Goal: Information Seeking & Learning: Learn about a topic

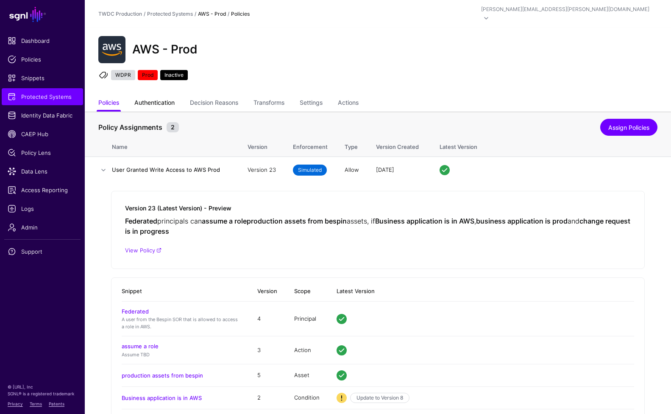
click at [156, 97] on link "Authentication" at bounding box center [154, 103] width 40 height 16
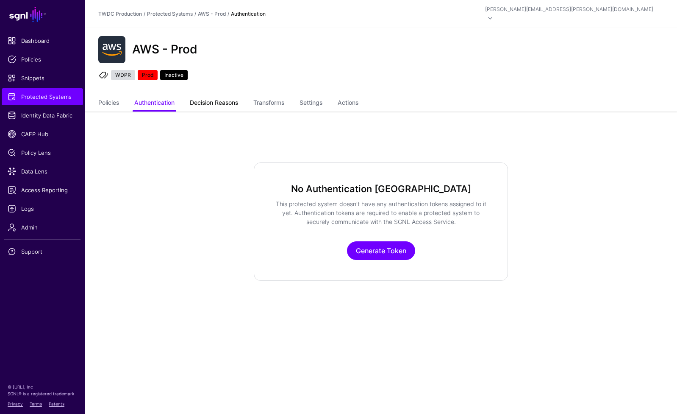
click at [207, 95] on link "Decision Reasons" at bounding box center [214, 103] width 48 height 16
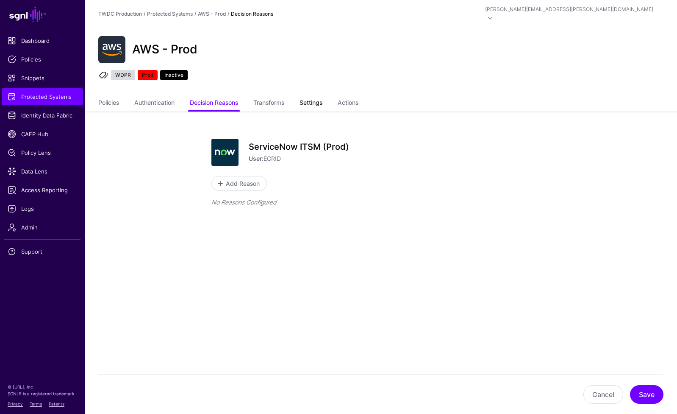
click at [319, 95] on link "Settings" at bounding box center [311, 103] width 23 height 16
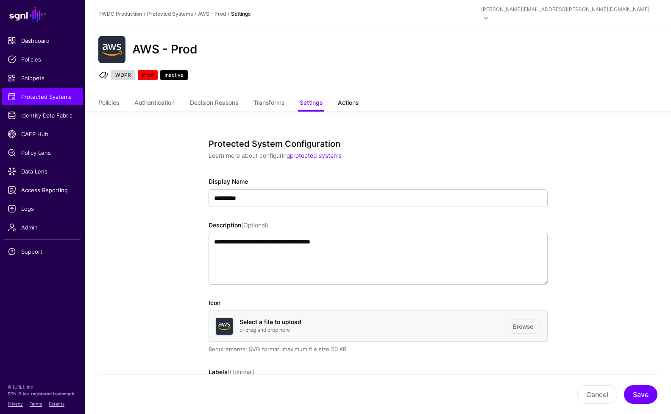
click at [356, 95] on link "Actions" at bounding box center [348, 103] width 21 height 16
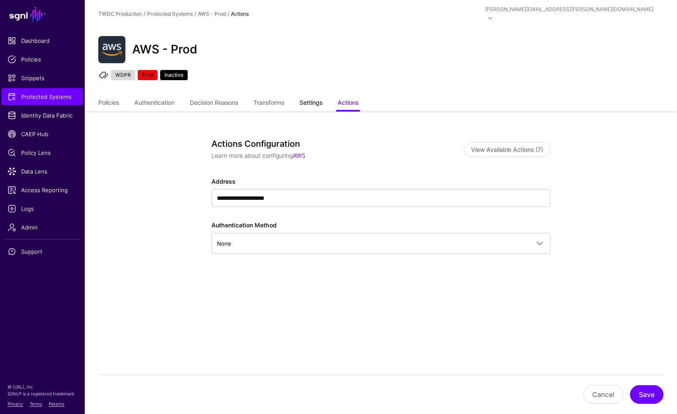
click at [311, 96] on link "Settings" at bounding box center [311, 103] width 23 height 16
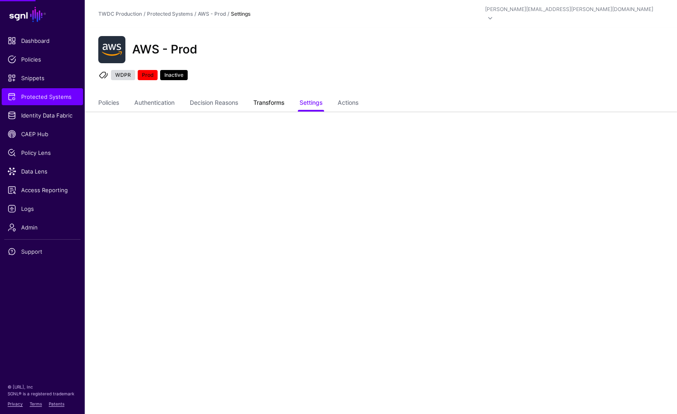
click at [274, 96] on link "Transforms" at bounding box center [268, 103] width 31 height 16
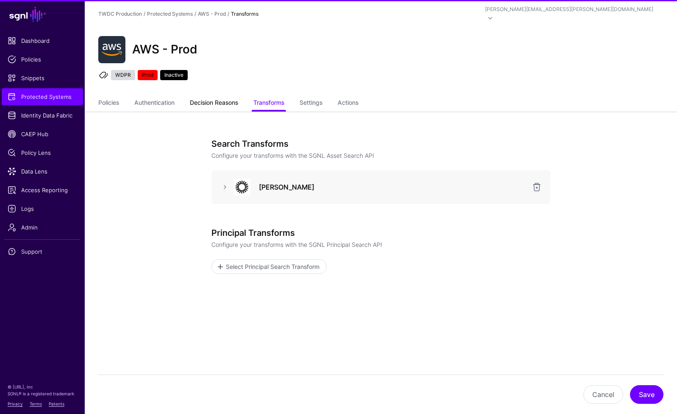
click at [229, 97] on link "Decision Reasons" at bounding box center [214, 103] width 48 height 16
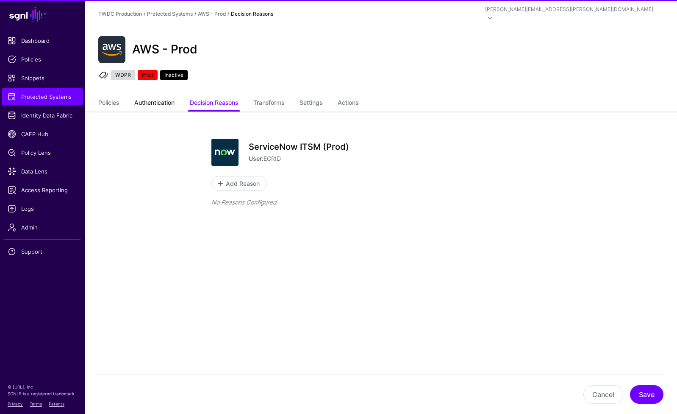
click at [167, 95] on link "Authentication" at bounding box center [154, 103] width 40 height 16
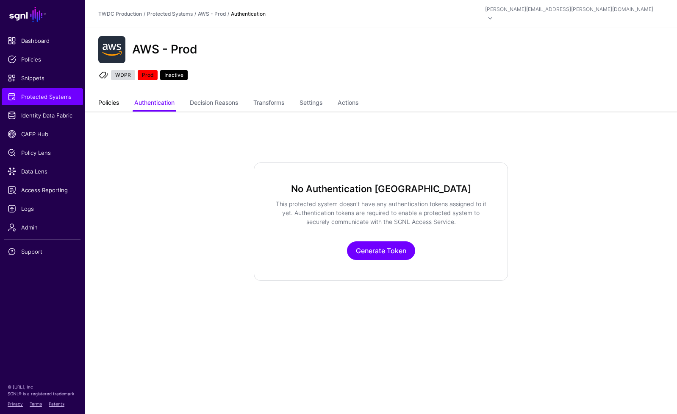
click at [115, 96] on link "Policies" at bounding box center [108, 103] width 21 height 16
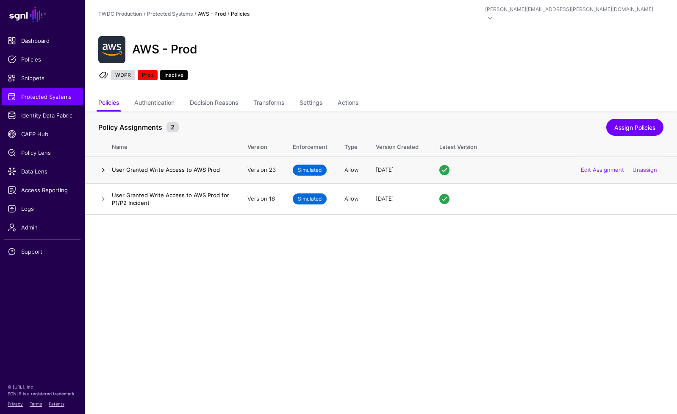
click at [103, 165] on link at bounding box center [103, 170] width 10 height 10
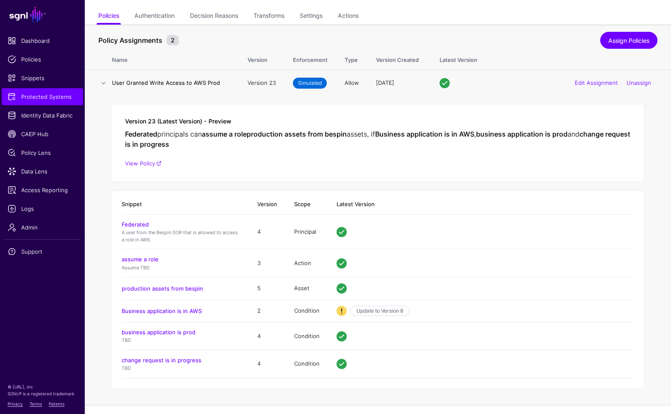
scroll to position [98, 0]
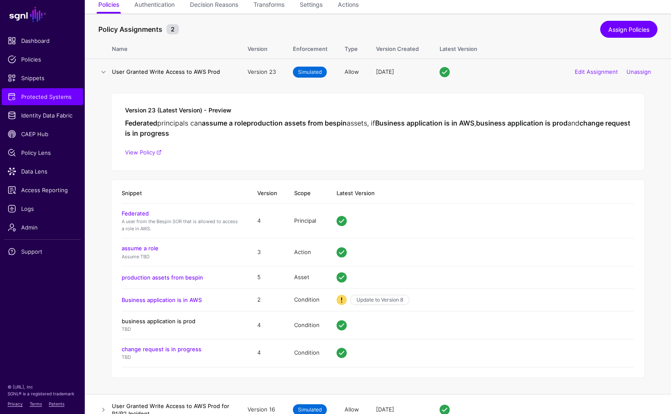
click at [179, 317] on link "business application is prod" at bounding box center [159, 320] width 74 height 7
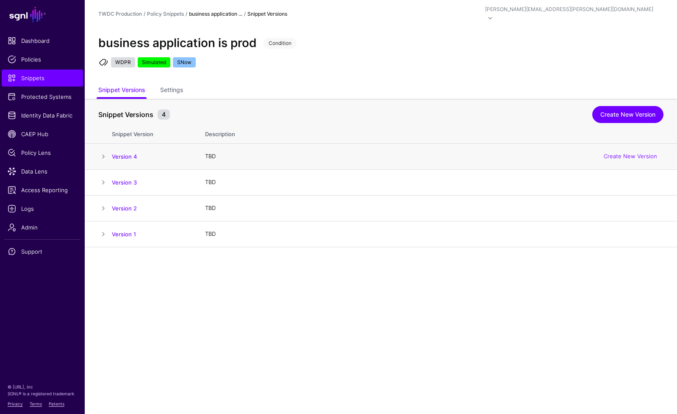
click at [100, 151] on span at bounding box center [103, 156] width 10 height 10
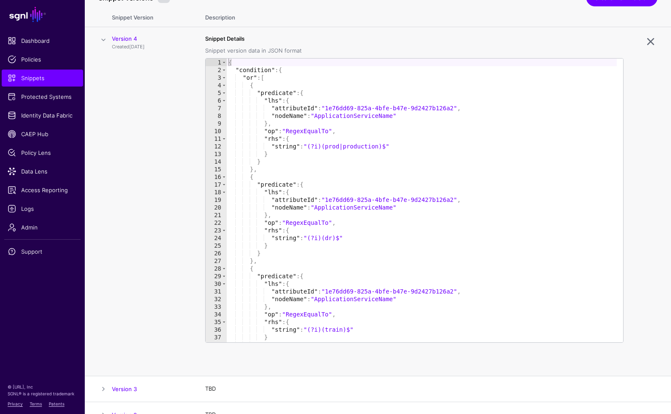
scroll to position [134, 0]
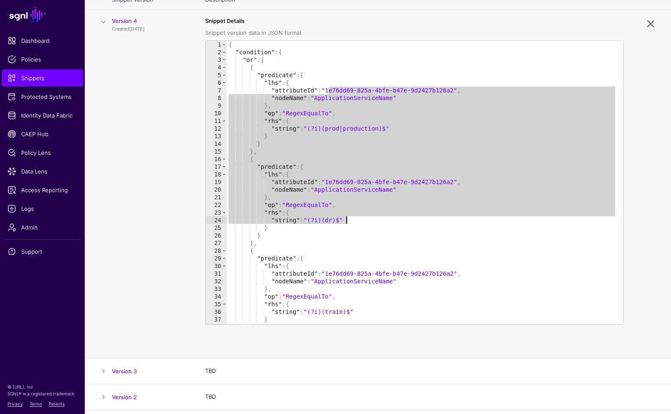
drag, startPoint x: 330, startPoint y: 81, endPoint x: 404, endPoint y: 212, distance: 151.1
click at [404, 212] on div "{ "condition" : { "or" : [ { "predicate" : { "lhs" : { "attributeId" : "1e76dd6…" at bounding box center [422, 190] width 390 height 299
type textarea "**********"
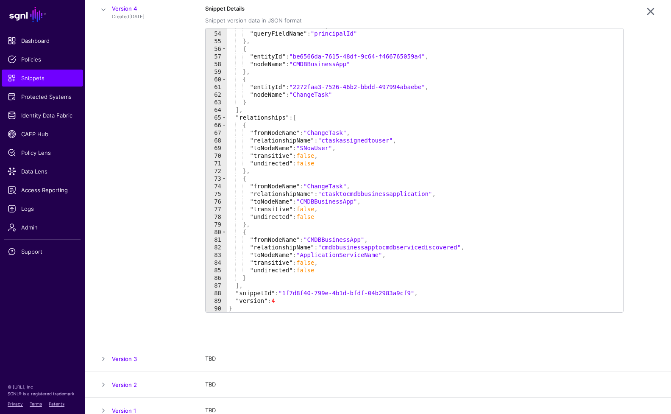
scroll to position [0, 0]
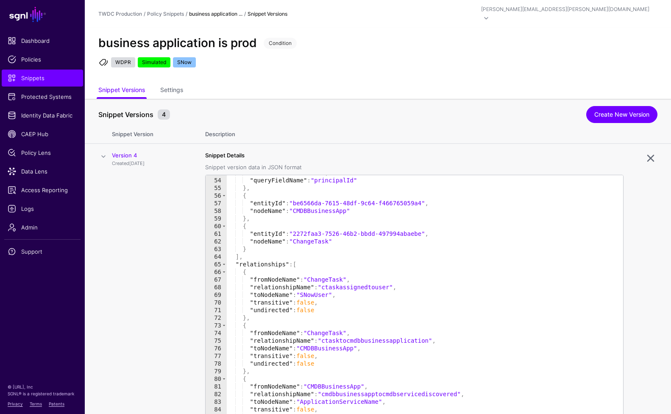
click at [103, 151] on span at bounding box center [103, 156] width 10 height 10
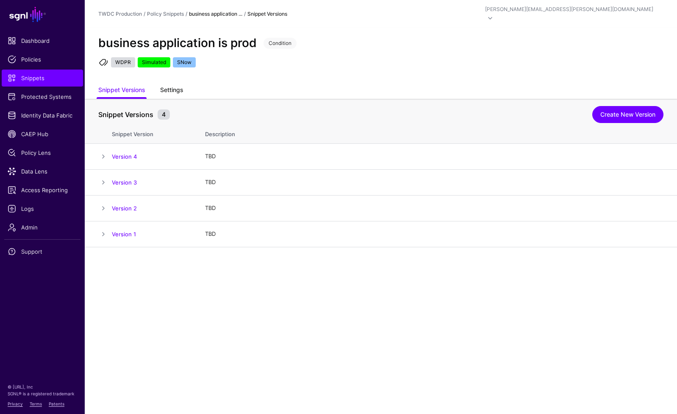
click at [168, 83] on link "Settings" at bounding box center [171, 91] width 23 height 16
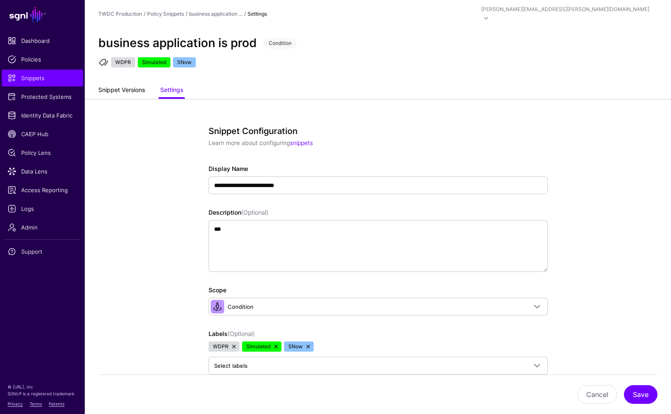
click at [127, 83] on link "Snippet Versions" at bounding box center [121, 91] width 47 height 16
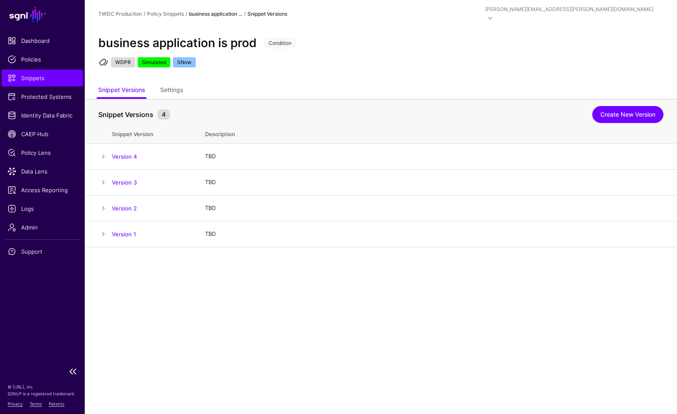
click at [36, 73] on link "Snippets" at bounding box center [42, 78] width 81 height 17
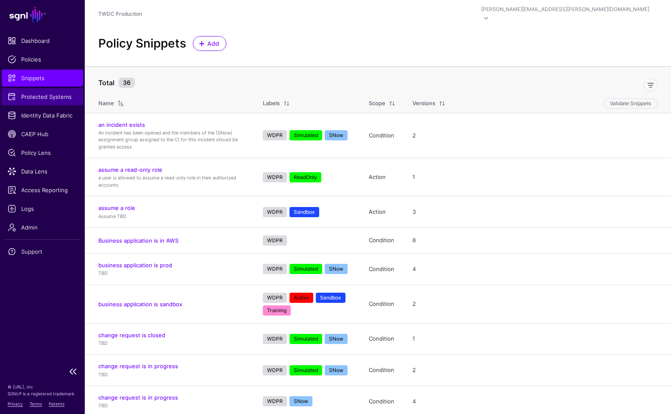
click at [39, 97] on span "Protected Systems" at bounding box center [43, 96] width 70 height 8
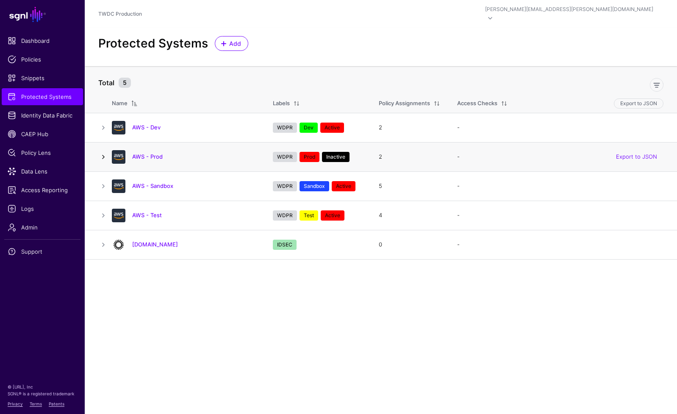
click at [102, 152] on link at bounding box center [103, 157] width 10 height 10
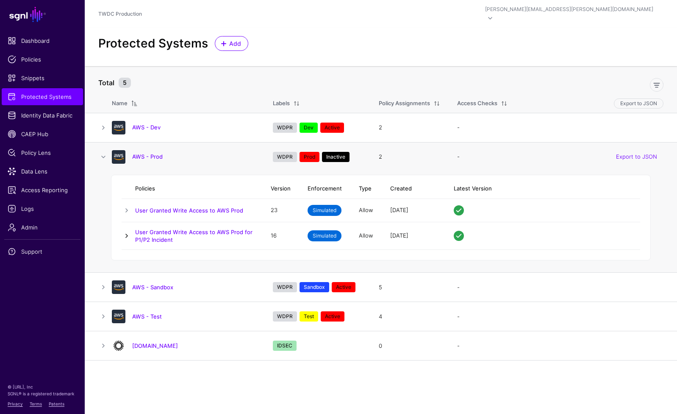
click at [128, 231] on link at bounding box center [127, 236] width 10 height 10
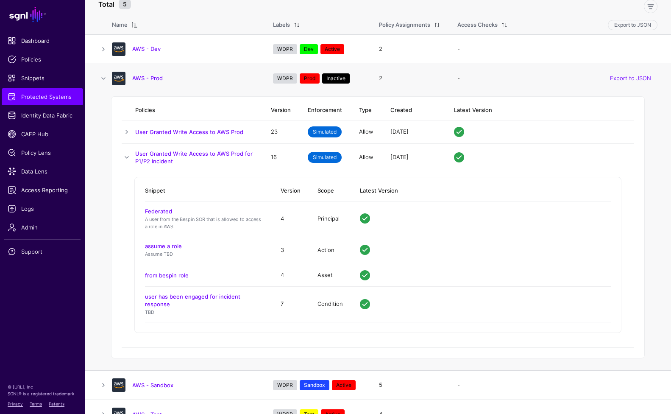
scroll to position [104, 0]
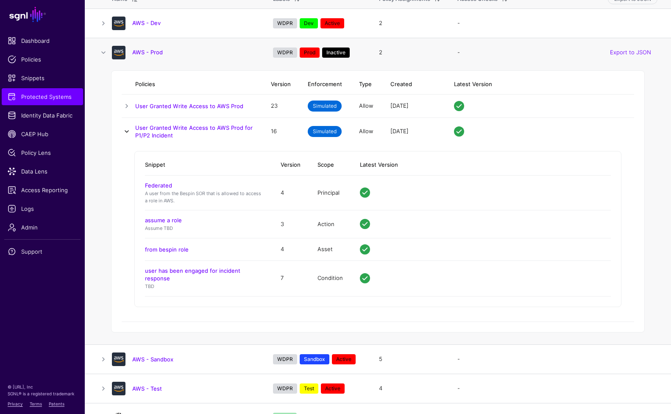
click at [127, 126] on link at bounding box center [127, 131] width 10 height 10
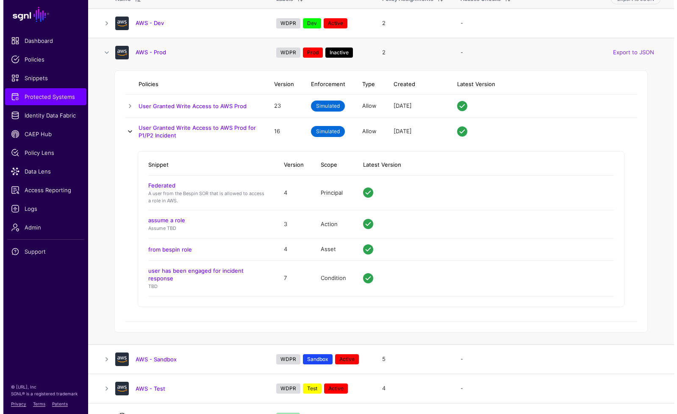
scroll to position [0, 0]
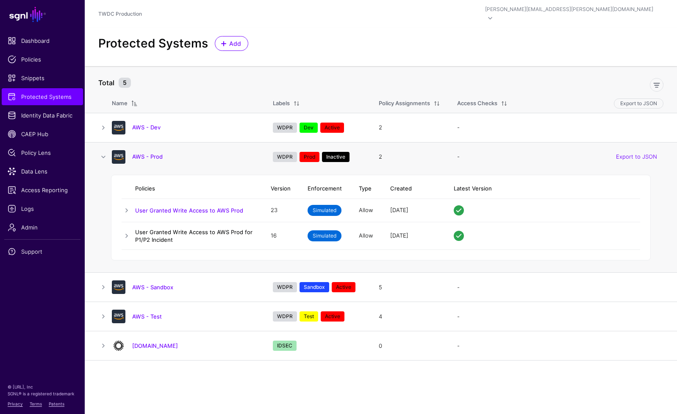
click at [159, 228] on link "User Granted Write Access to AWS Prod for P1/P2 Incident" at bounding box center [193, 235] width 117 height 14
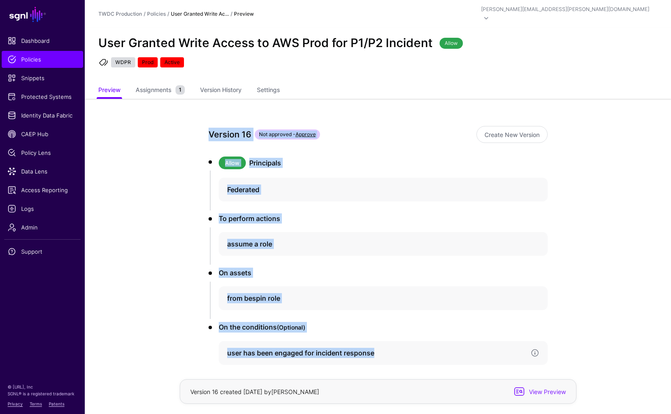
drag, startPoint x: 215, startPoint y: 134, endPoint x: 395, endPoint y: 351, distance: 282.2
click at [395, 351] on app-policies-v2-item-preview "Version 16 Not approved - Approve Create New Version Allow Principals Federated…" at bounding box center [378, 275] width 586 height 353
click at [402, 355] on div "user has been engaged for incident response" at bounding box center [383, 353] width 329 height 24
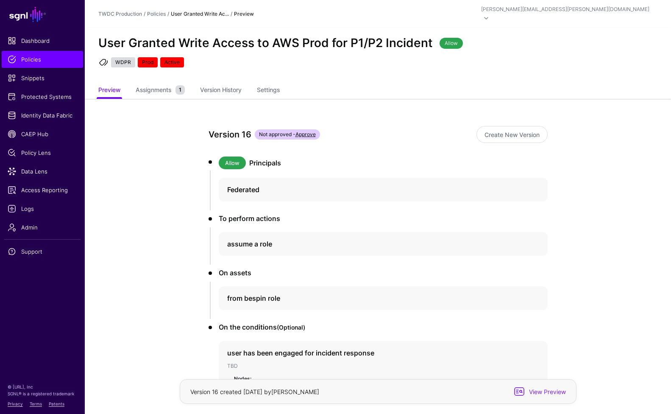
drag, startPoint x: 401, startPoint y: 354, endPoint x: 192, endPoint y: 121, distance: 313.0
click at [192, 121] on div "Version 16 Not approved - Approve Create New Version Allow Principals Federated…" at bounding box center [377, 330] width 393 height 462
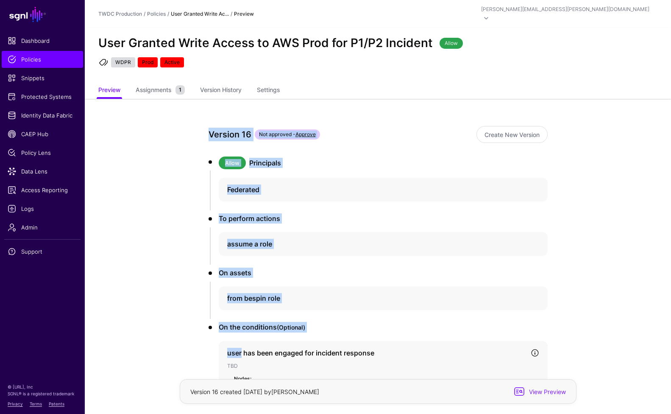
drag, startPoint x: 248, startPoint y: 143, endPoint x: 448, endPoint y: 337, distance: 279.4
click at [448, 337] on div "Version 16 Not approved - Approve Create New Version Allow Principals Federated…" at bounding box center [377, 330] width 393 height 462
click at [555, 272] on div "Version 16 Not approved - Approve Create New Version Allow Principals Federated…" at bounding box center [377, 330] width 393 height 462
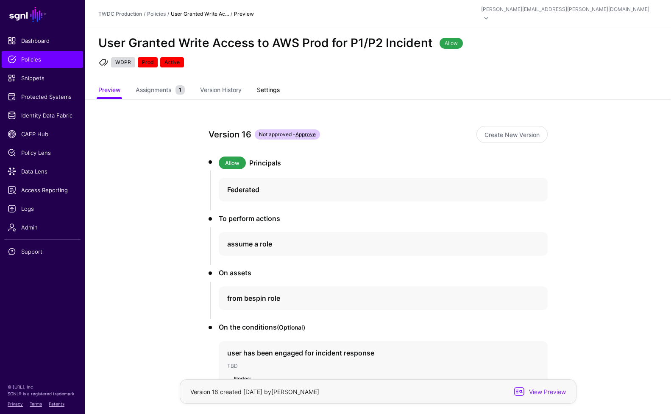
click at [268, 83] on link "Settings" at bounding box center [268, 91] width 23 height 16
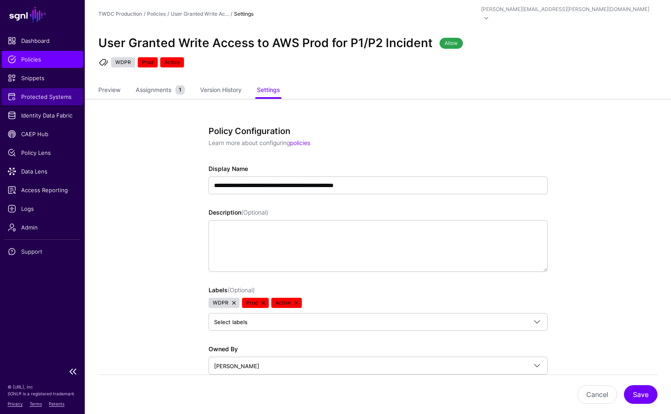
click at [30, 97] on span "Protected Systems" at bounding box center [43, 96] width 70 height 8
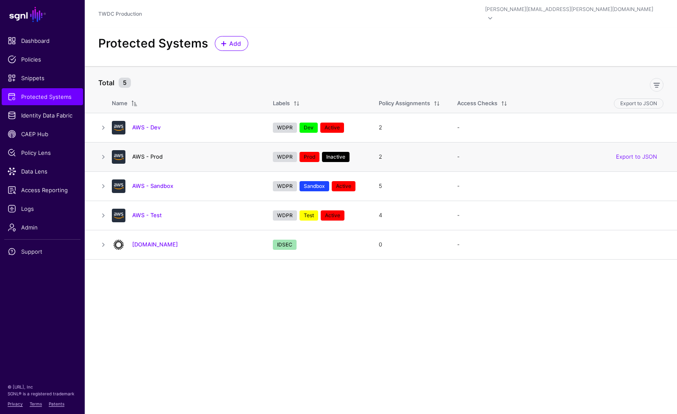
click at [143, 153] on link "AWS - Prod" at bounding box center [147, 156] width 31 height 7
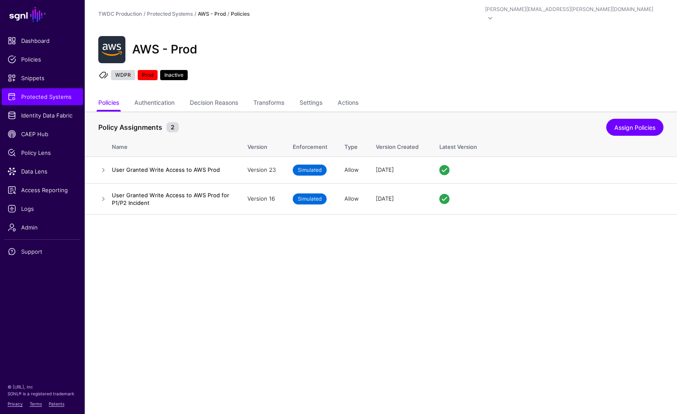
click at [115, 44] on img at bounding box center [111, 49] width 27 height 27
drag, startPoint x: 151, startPoint y: 41, endPoint x: 192, endPoint y: 42, distance: 41.1
click at [192, 42] on h2 "AWS - Prod" at bounding box center [164, 49] width 65 height 14
click at [215, 42] on div "AWS - Prod" at bounding box center [381, 49] width 572 height 27
click at [159, 95] on link "Authentication" at bounding box center [154, 103] width 40 height 16
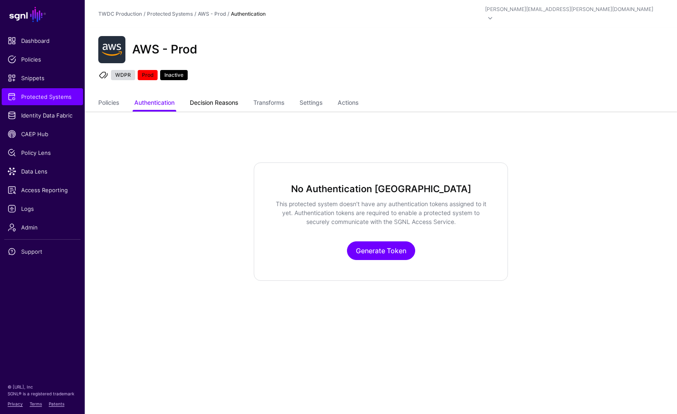
click at [203, 95] on link "Decision Reasons" at bounding box center [214, 103] width 48 height 16
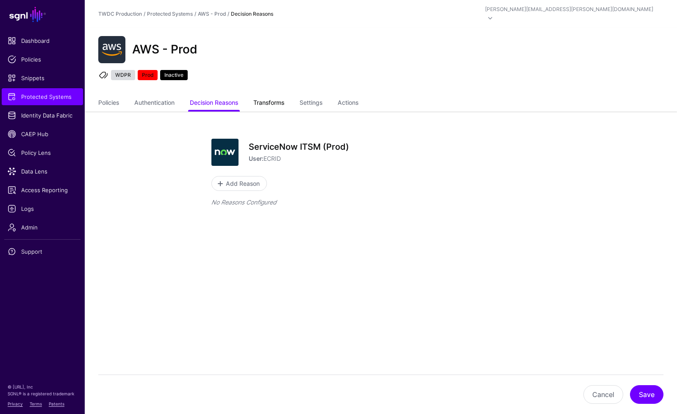
click at [276, 95] on link "Transforms" at bounding box center [268, 103] width 31 height 16
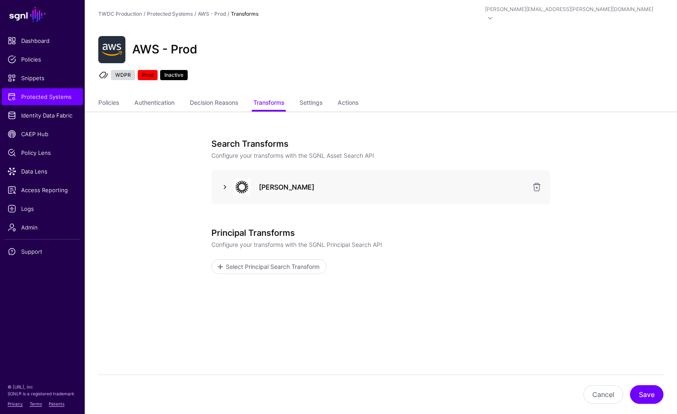
click at [224, 182] on link at bounding box center [225, 187] width 10 height 10
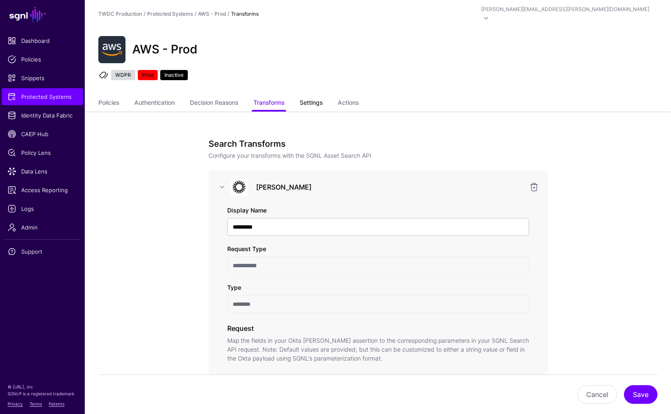
click at [317, 95] on link "Settings" at bounding box center [311, 103] width 23 height 16
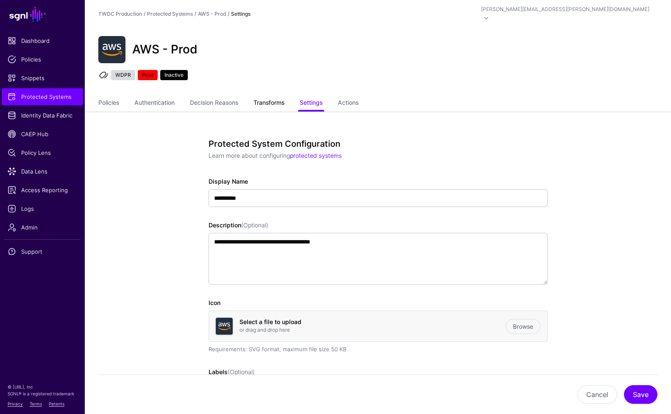
click at [271, 99] on link "Transforms" at bounding box center [268, 103] width 31 height 16
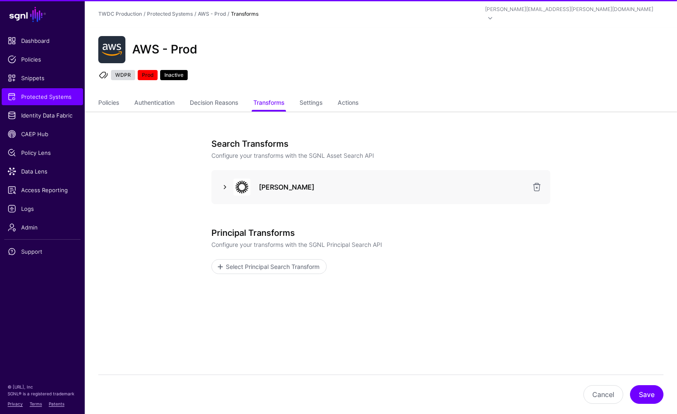
click at [226, 182] on link at bounding box center [225, 187] width 10 height 10
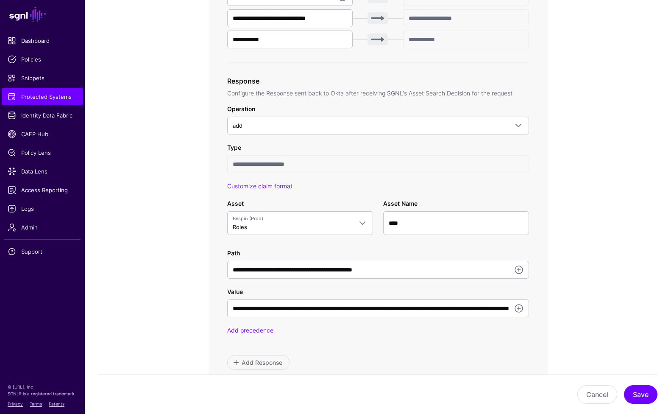
scroll to position [426, 0]
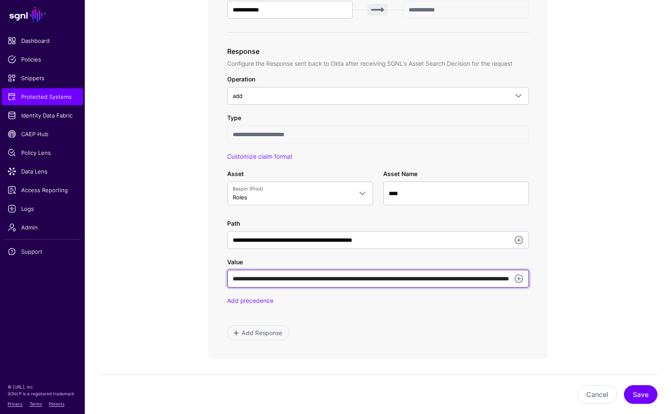
click at [423, 272] on input "**********" at bounding box center [378, 279] width 302 height 18
drag, startPoint x: 447, startPoint y: 271, endPoint x: 556, endPoint y: 270, distance: 108.9
click at [556, 270] on div "**********" at bounding box center [377, 119] width 393 height 869
click at [504, 270] on input "**********" at bounding box center [378, 279] width 302 height 18
drag, startPoint x: 476, startPoint y: 270, endPoint x: 518, endPoint y: 270, distance: 42.0
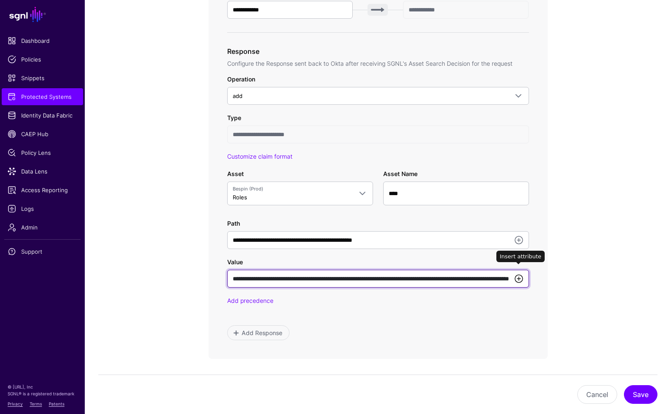
click at [518, 270] on div "**********" at bounding box center [378, 279] width 302 height 18
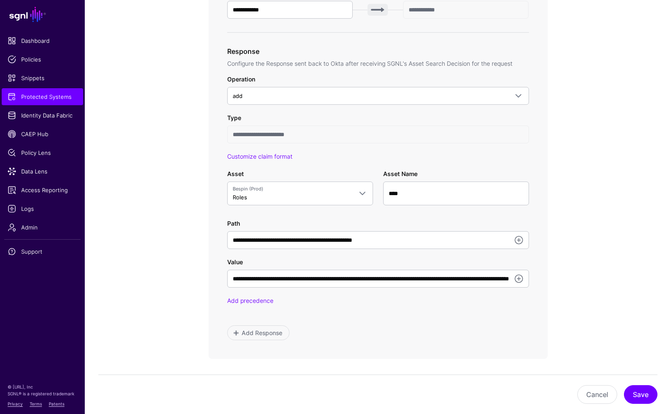
click at [563, 278] on div "**********" at bounding box center [377, 119] width 393 height 869
